Goal: Information Seeking & Learning: Learn about a topic

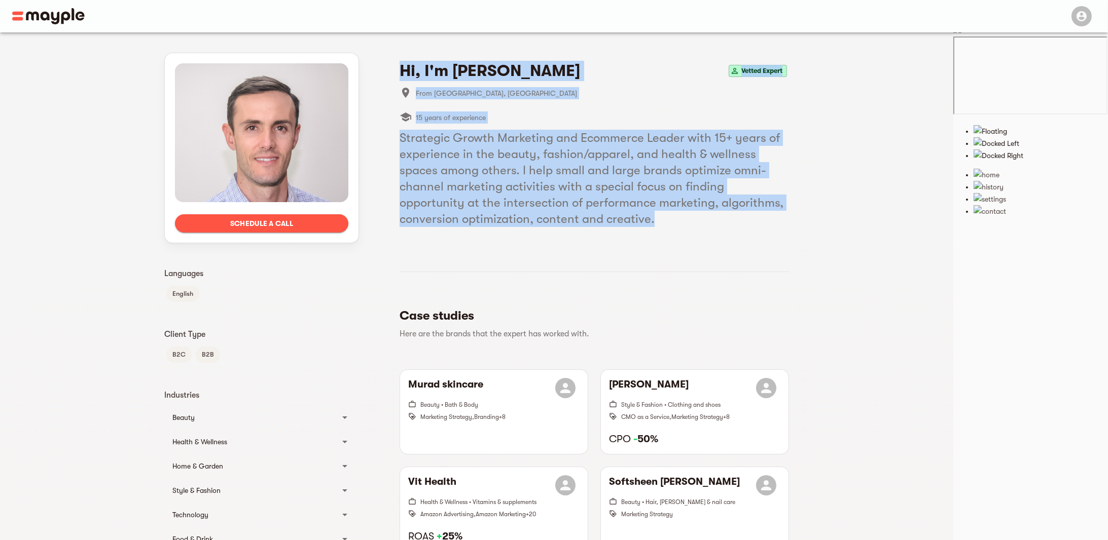
drag, startPoint x: 679, startPoint y: 214, endPoint x: 629, endPoint y: 153, distance: 79.7
click at [588, 187] on h5 "Strategic Growth Marketing and Ecommerce Leader with 15+ years of experience in…" at bounding box center [593, 178] width 389 height 97
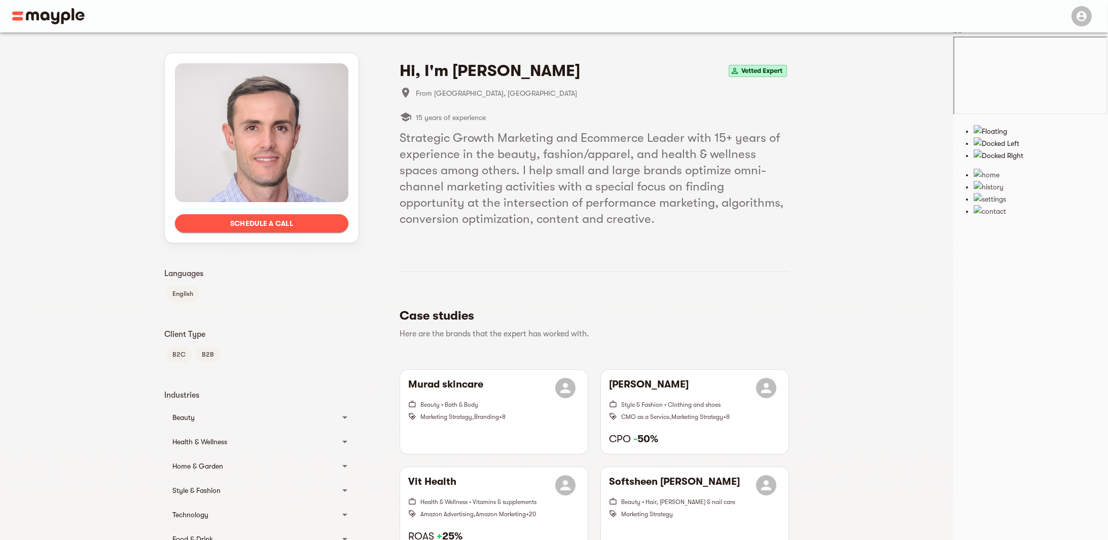
drag, startPoint x: 907, startPoint y: 427, endPoint x: 806, endPoint y: 100, distance: 342.2
click at [36, 8] on span at bounding box center [290, 16] width 557 height 32
click at [42, 15] on img at bounding box center [48, 16] width 72 height 16
click at [21, 10] on img at bounding box center [48, 16] width 72 height 16
click at [11, 20] on header at bounding box center [554, 16] width 1108 height 32
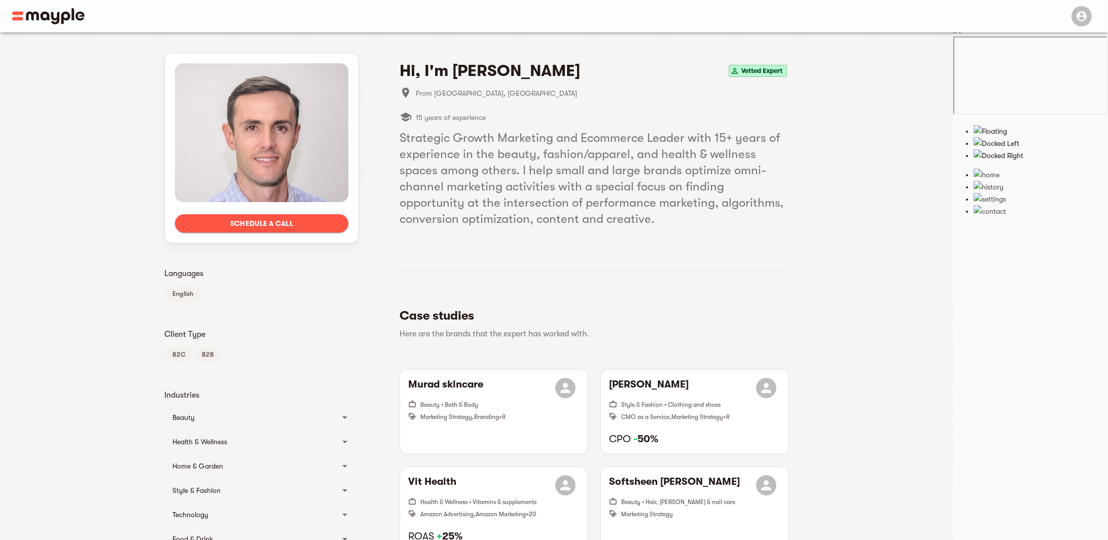
click at [307, 127] on div at bounding box center [261, 132] width 173 height 139
